Goal: Task Accomplishment & Management: Manage account settings

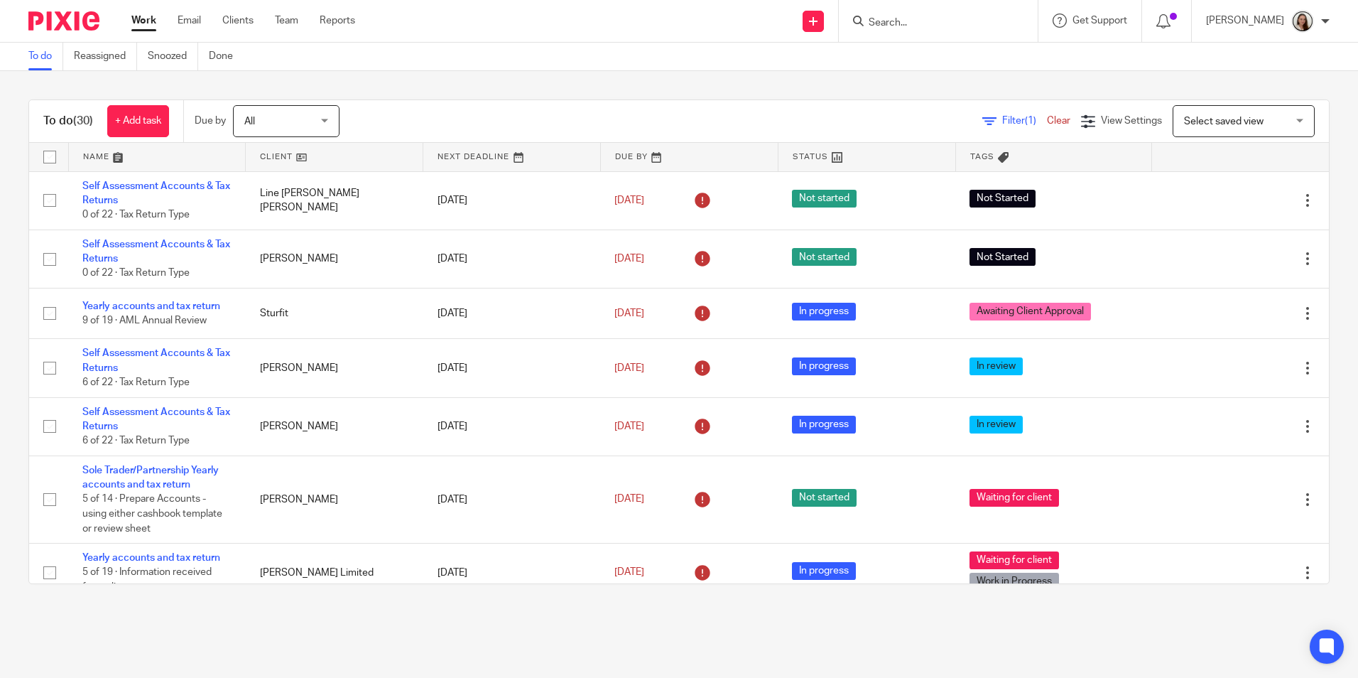
scroll to position [213, 0]
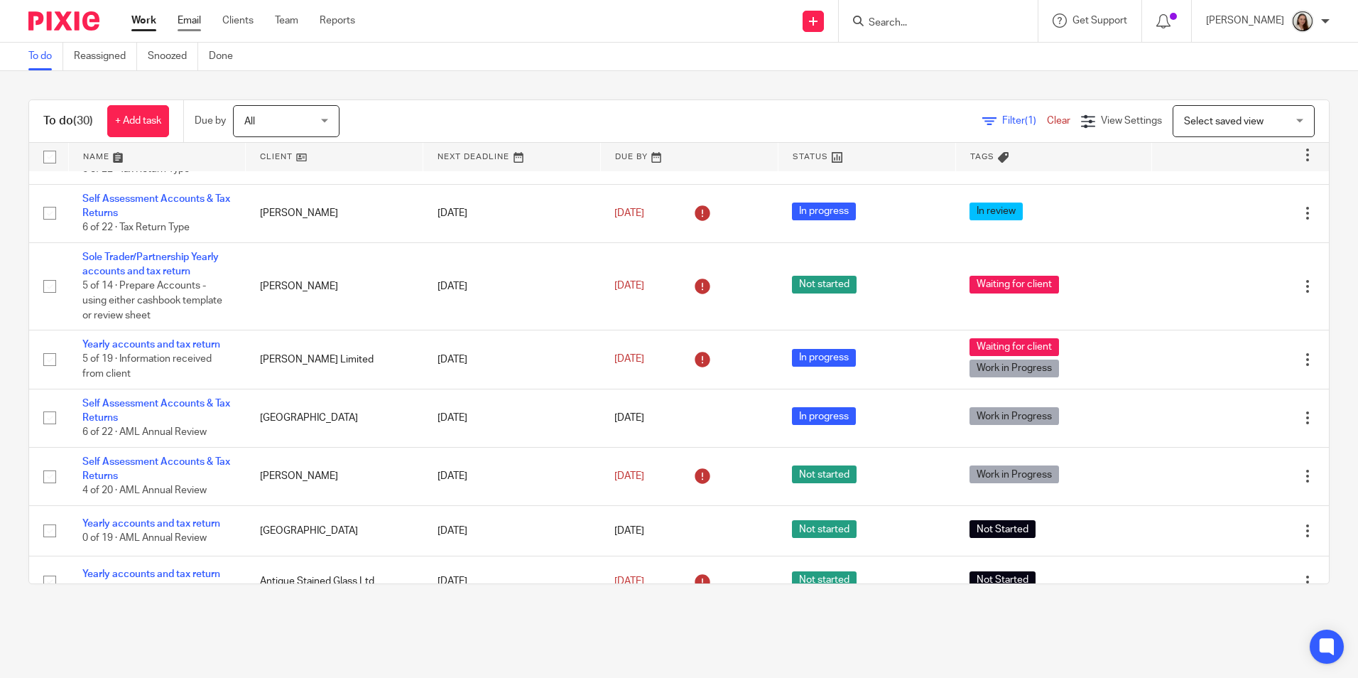
click at [191, 17] on link "Email" at bounding box center [189, 20] width 23 height 14
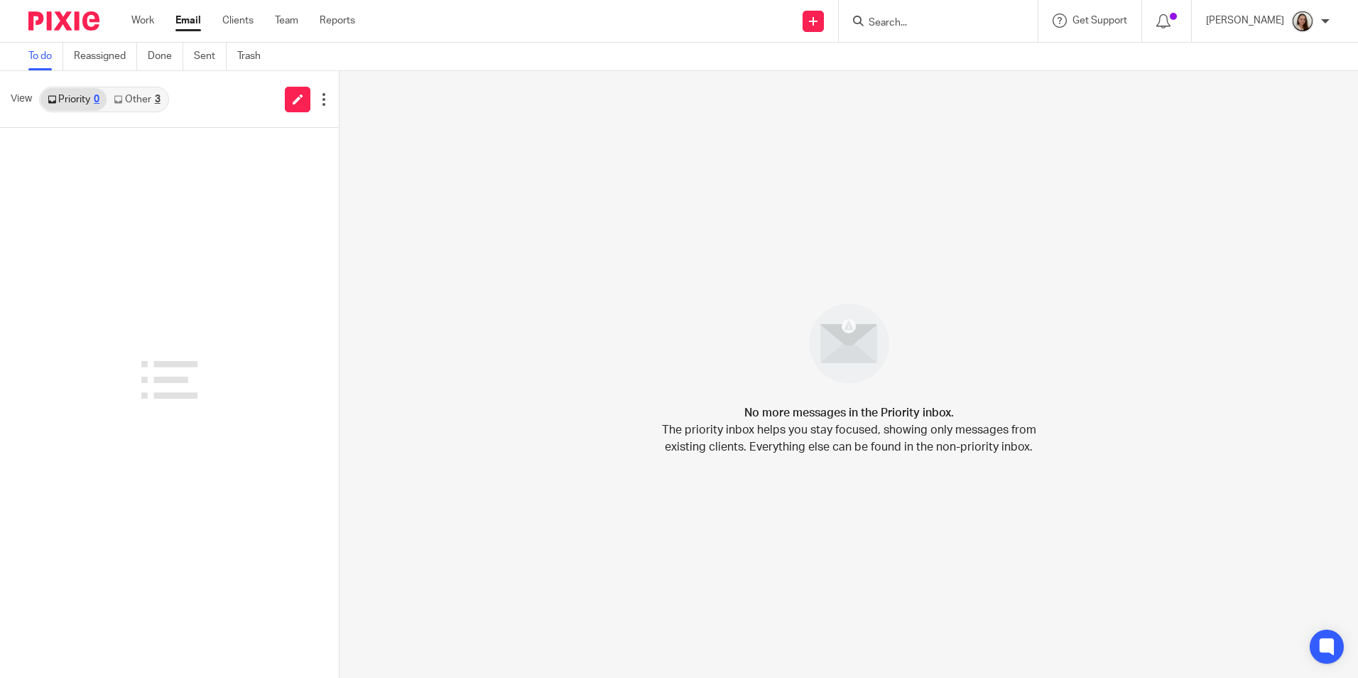
click at [150, 102] on link "Other 3" at bounding box center [137, 99] width 60 height 23
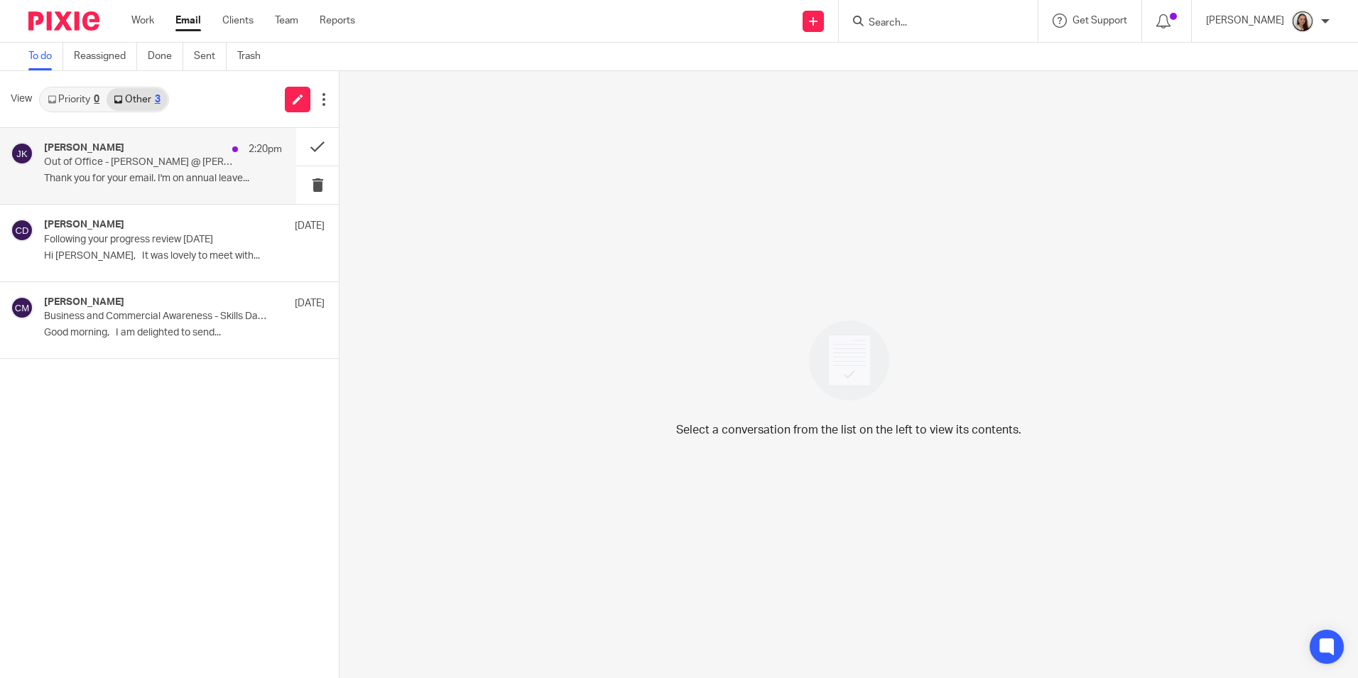
click at [199, 163] on p "Out of Office - James @ Hammock RE: [Prepare for MTD] Invite your accountant to…" at bounding box center [139, 162] width 190 height 12
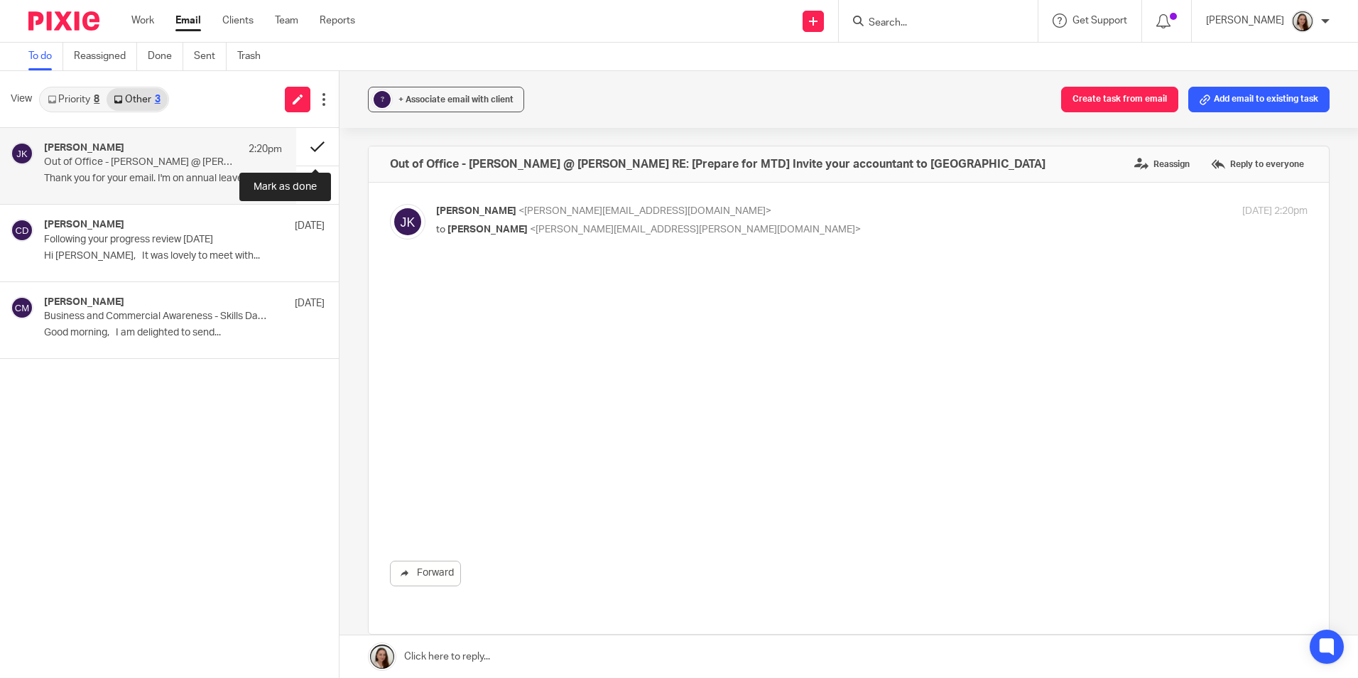
click at [323, 148] on button at bounding box center [317, 147] width 43 height 38
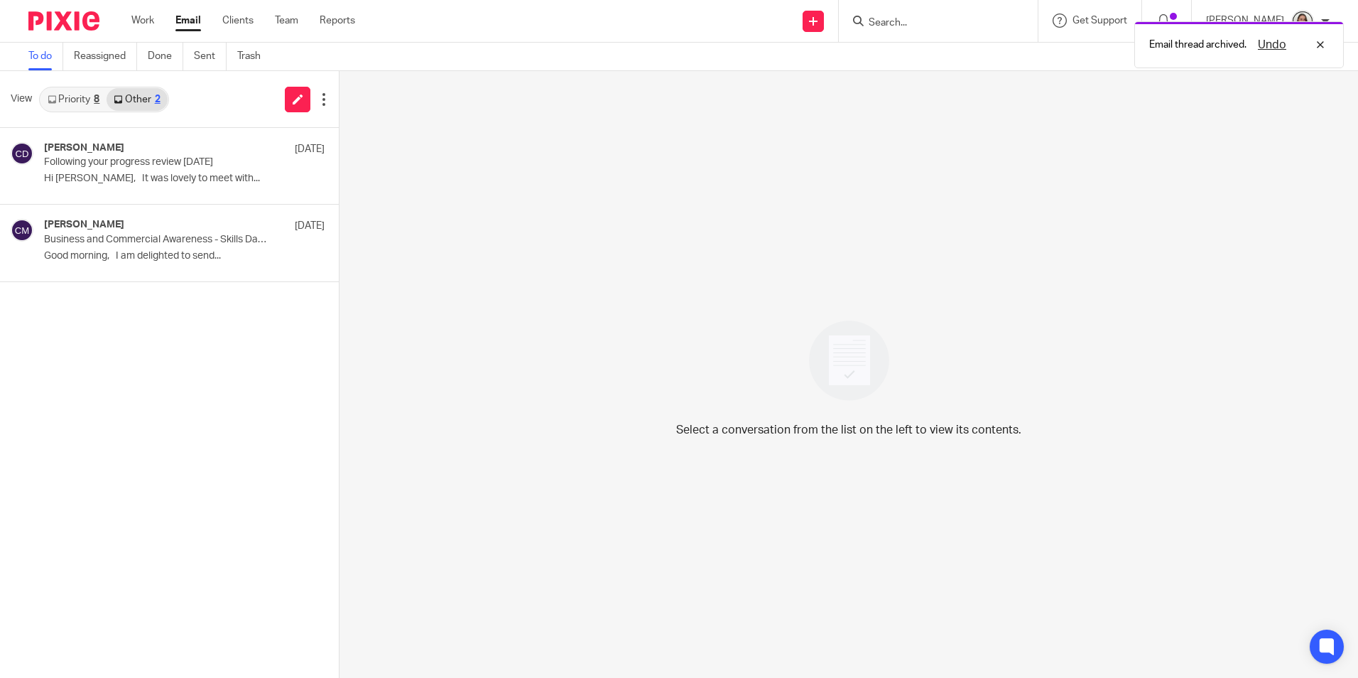
click at [77, 94] on link "Priority 8" at bounding box center [73, 99] width 66 height 23
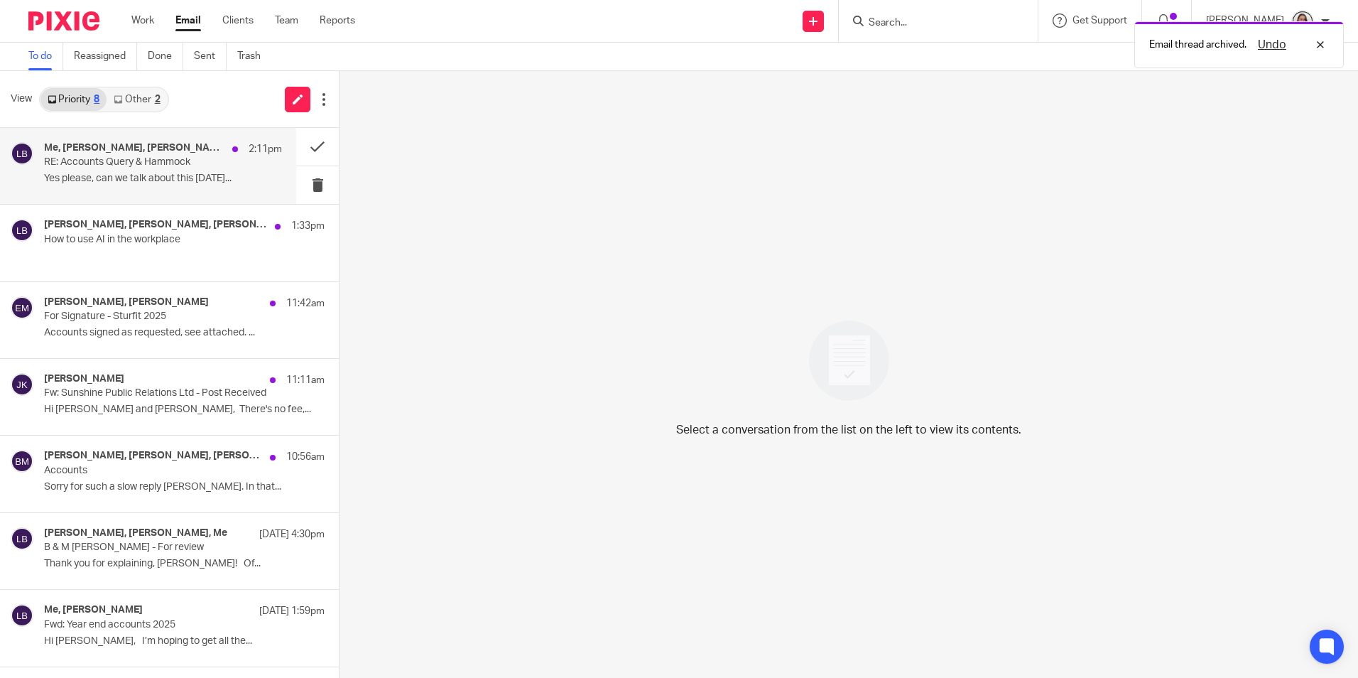
click at [151, 173] on p "Yes please, can we talk about this on Tuesday..." at bounding box center [163, 179] width 238 height 12
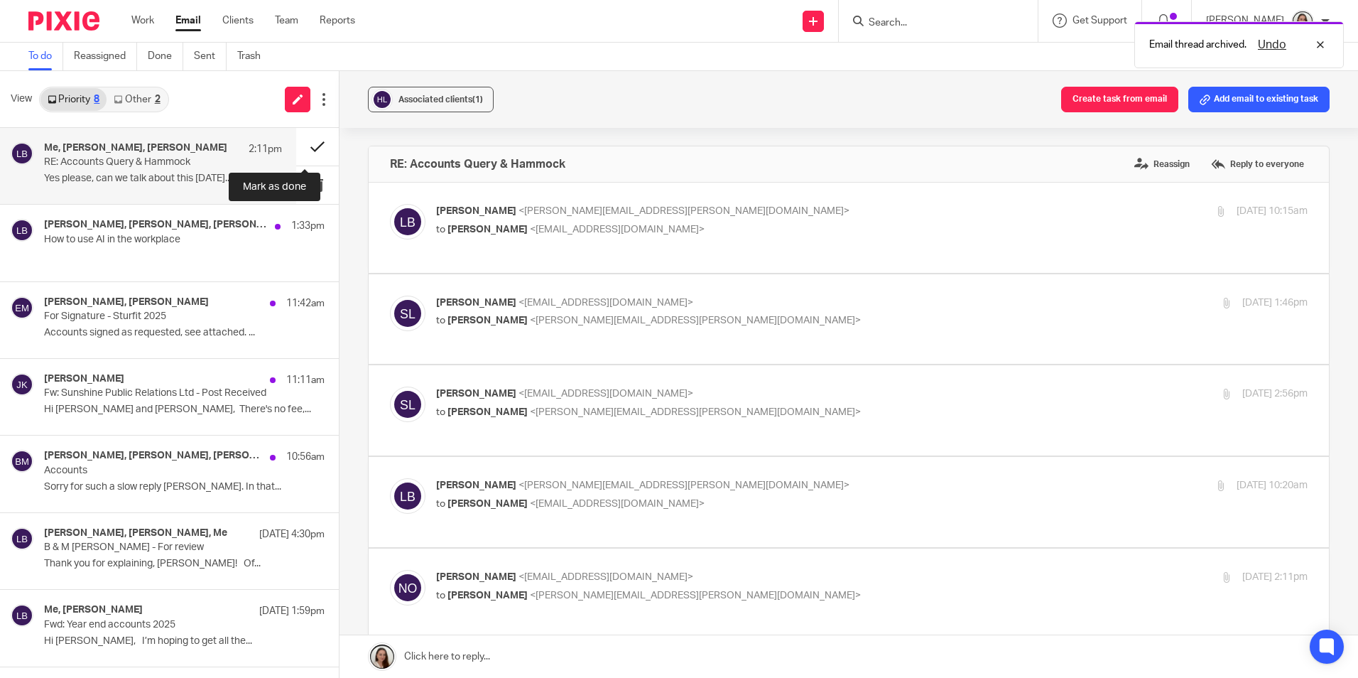
click at [308, 146] on button at bounding box center [317, 147] width 43 height 38
